Goal: Task Accomplishment & Management: Use online tool/utility

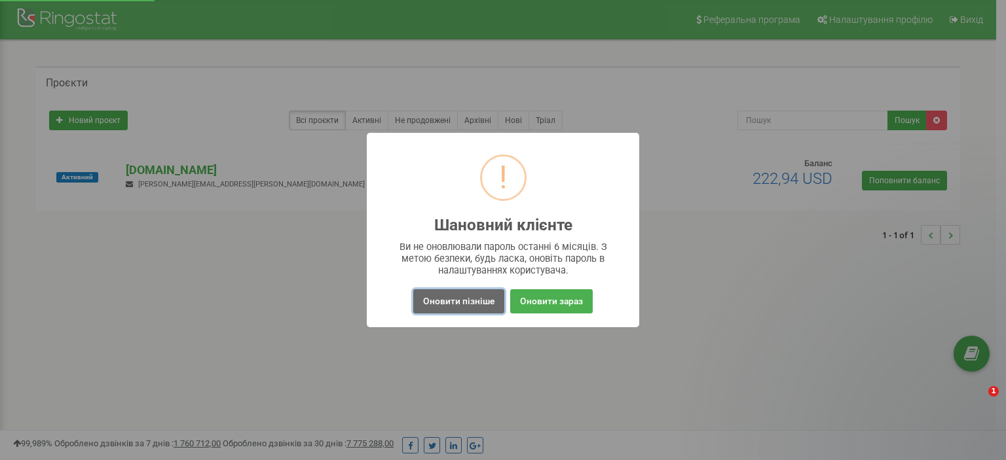
click at [490, 306] on button "Оновити пізніше" at bounding box center [458, 301] width 91 height 24
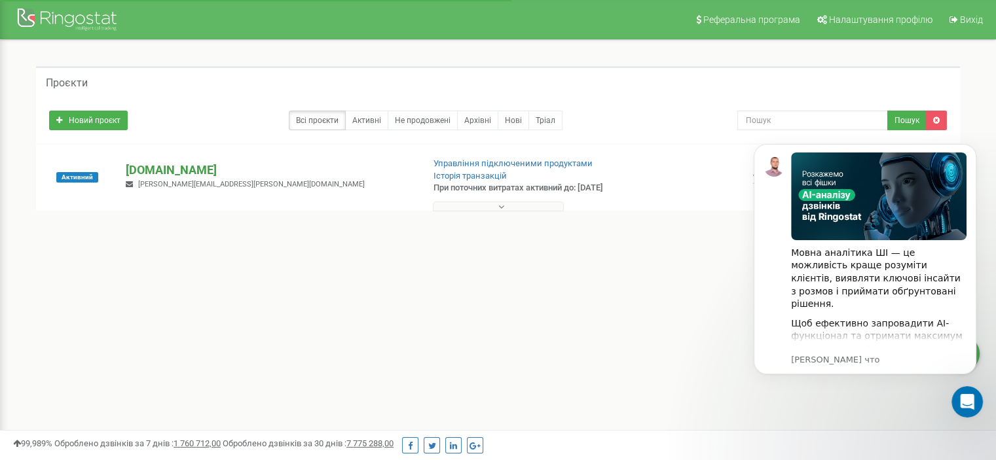
click at [147, 166] on p "[DOMAIN_NAME]" at bounding box center [269, 170] width 286 height 17
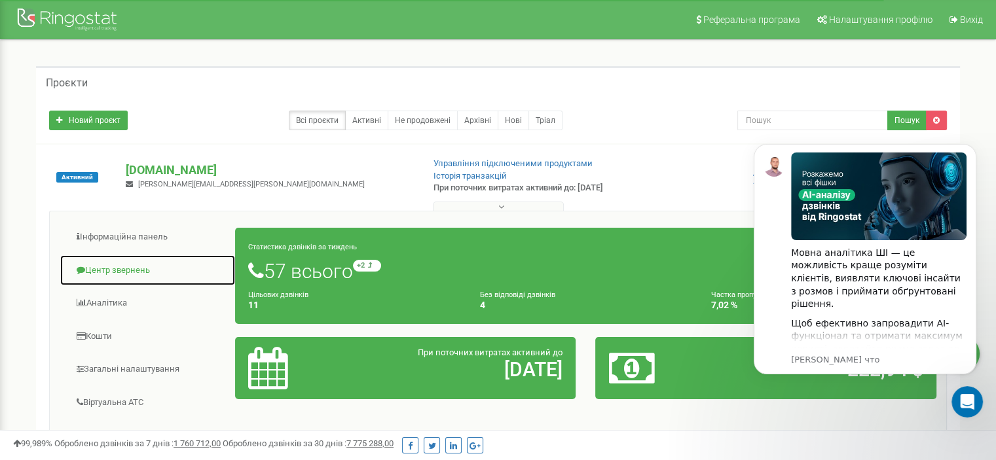
click at [122, 271] on link "Центр звернень" at bounding box center [148, 271] width 176 height 32
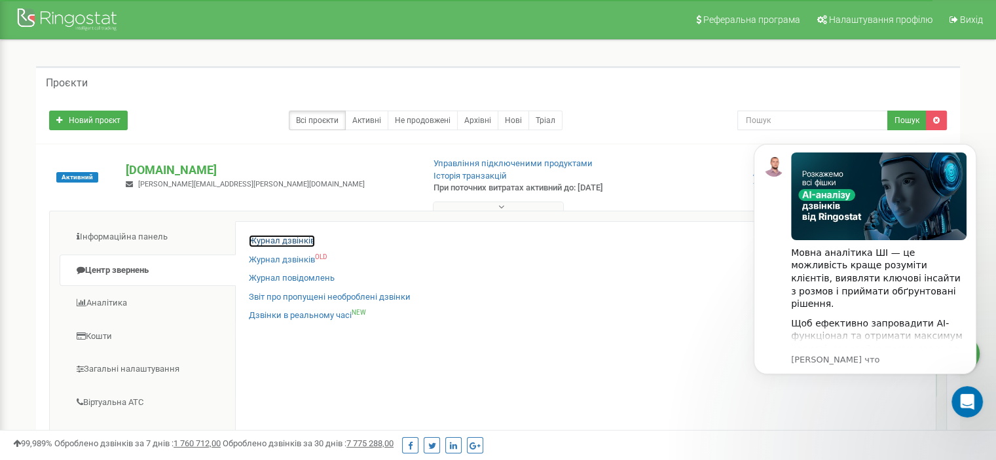
click at [269, 241] on link "Журнал дзвінків" at bounding box center [282, 241] width 66 height 12
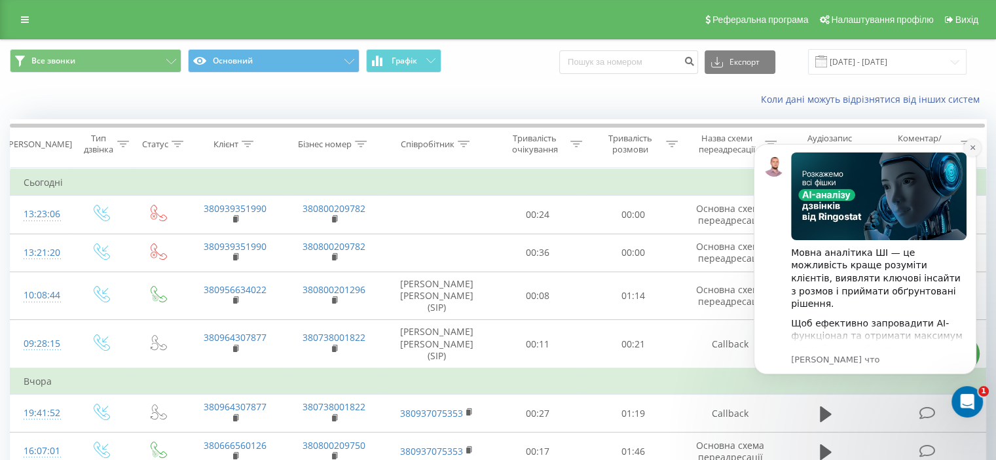
click at [971, 151] on button "Dismiss notification" at bounding box center [972, 147] width 17 height 17
